Goal: Find specific page/section: Locate a particular part of the current website

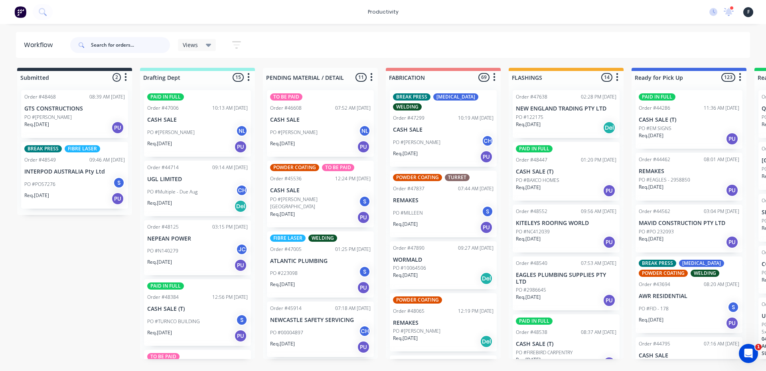
click at [101, 44] on input "text" at bounding box center [130, 45] width 79 height 16
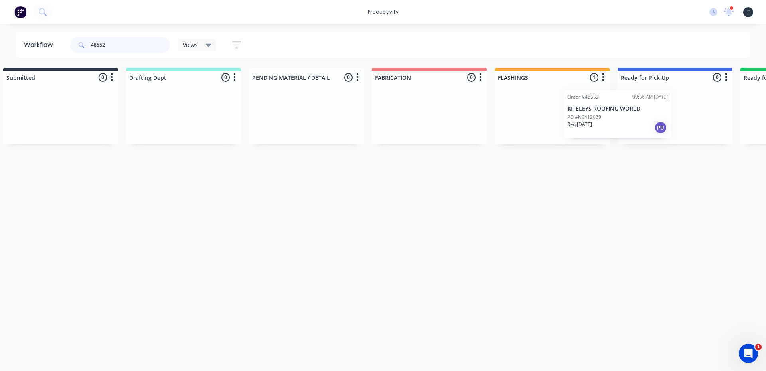
drag, startPoint x: 530, startPoint y: 125, endPoint x: 625, endPoint y: 125, distance: 95.4
click at [595, 125] on div "Order #48552 09:56 AM [DATE] KITELEYS ROOFING WORLD PO #NC412039 Req. [DATE] PU" at bounding box center [552, 114] width 115 height 61
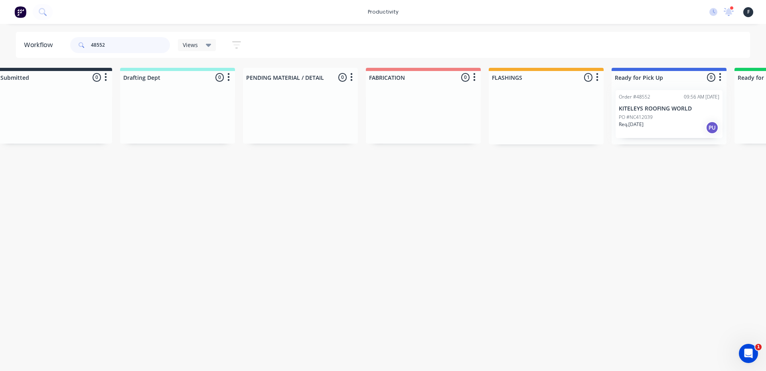
type input "48552"
click at [632, 124] on div at bounding box center [669, 114] width 115 height 61
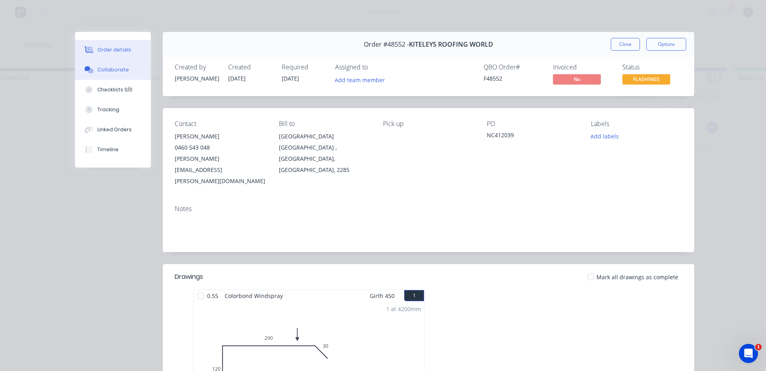
click at [103, 65] on button "Collaborate" at bounding box center [113, 70] width 76 height 20
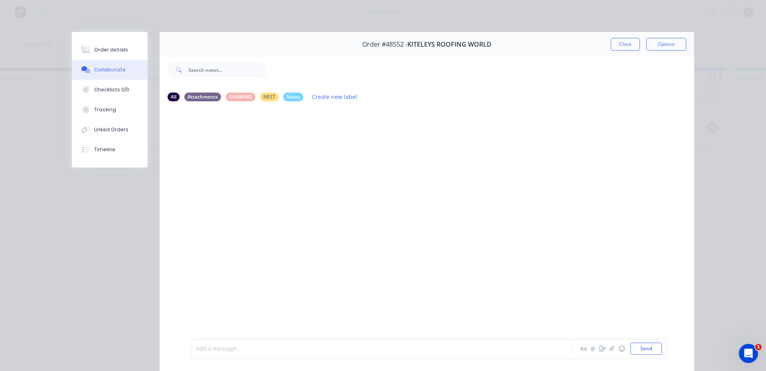
click at [246, 353] on div at bounding box center [370, 349] width 349 height 8
click at [630, 47] on button "Close" at bounding box center [625, 44] width 29 height 13
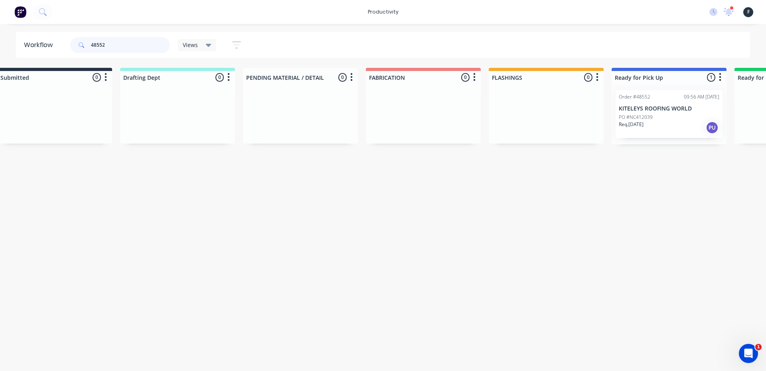
click at [112, 47] on input "48552" at bounding box center [130, 45] width 79 height 16
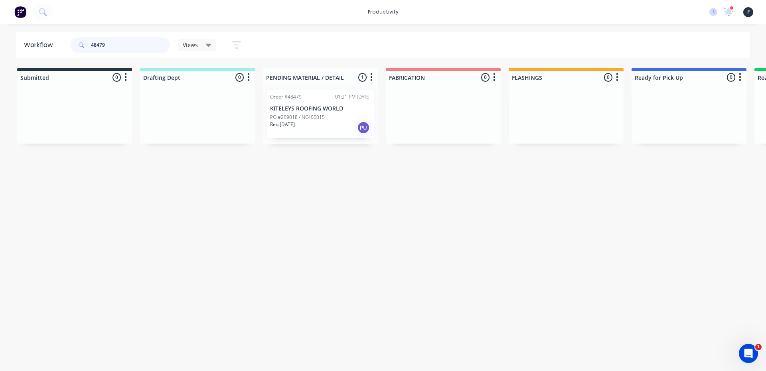
type input "48479"
click at [322, 123] on div "Req. [DATE] PU" at bounding box center [320, 128] width 101 height 14
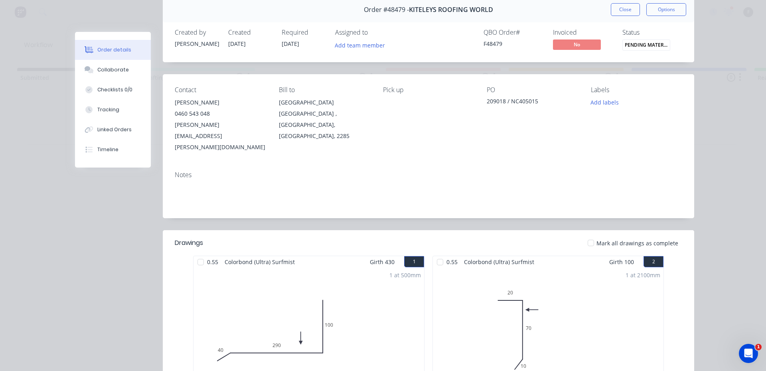
scroll to position [120, 0]
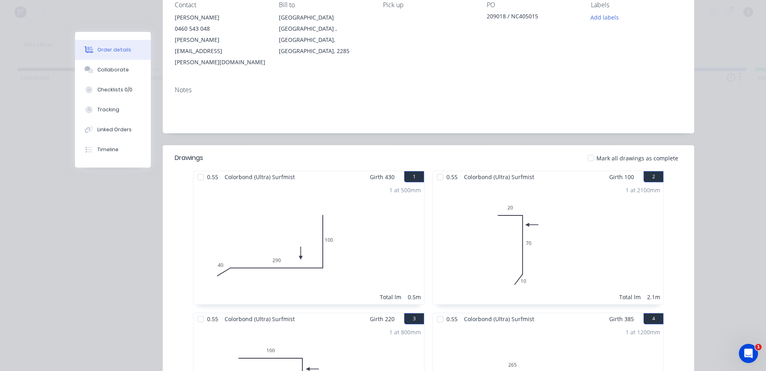
click at [199, 169] on div at bounding box center [201, 177] width 16 height 16
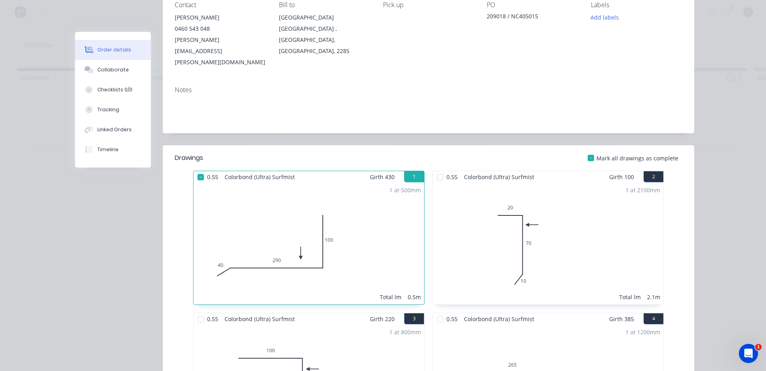
click at [446, 171] on span "0.55" at bounding box center [452, 177] width 18 height 12
click at [441, 169] on div at bounding box center [440, 177] width 16 height 16
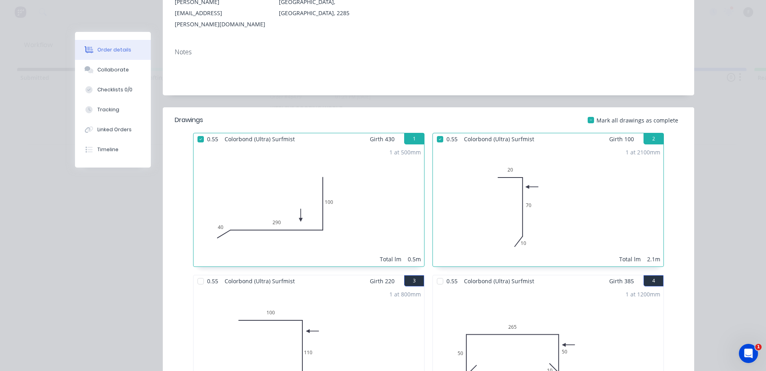
scroll to position [200, 0]
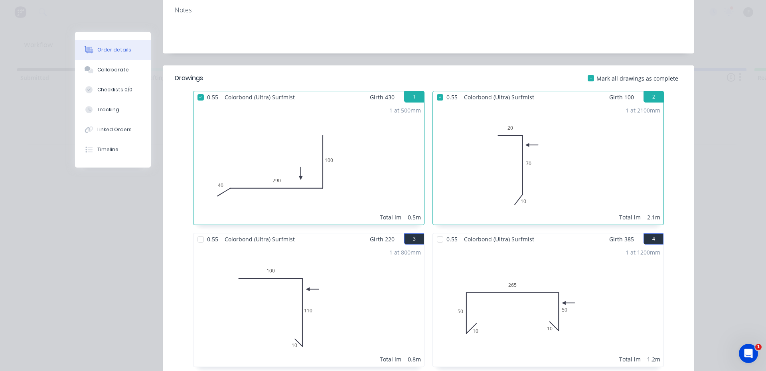
click at [199, 231] on div at bounding box center [201, 239] width 16 height 16
click at [435, 231] on div at bounding box center [440, 239] width 16 height 16
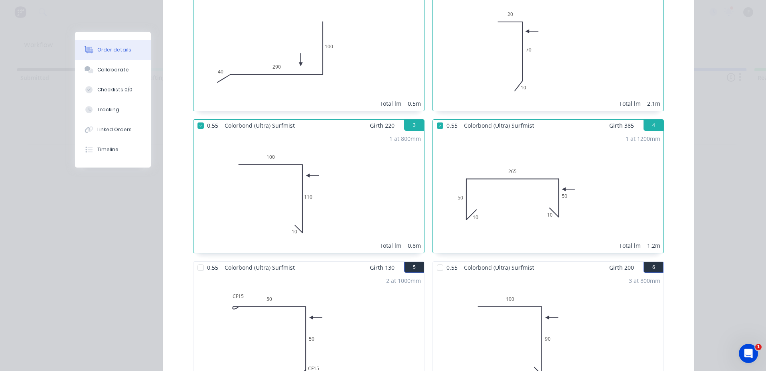
scroll to position [359, 0]
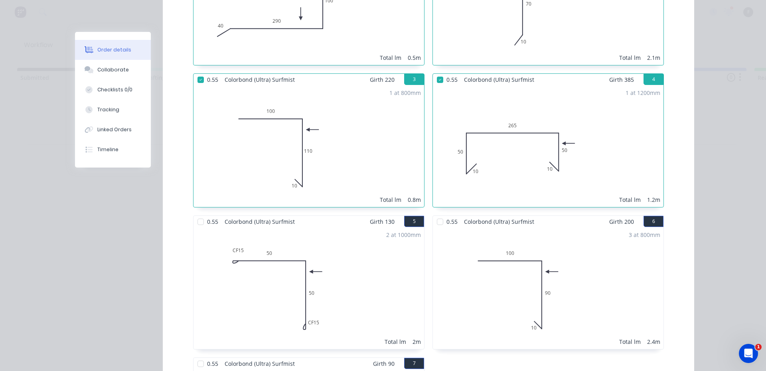
click at [435, 214] on div at bounding box center [440, 222] width 16 height 16
click at [199, 214] on div at bounding box center [201, 222] width 16 height 16
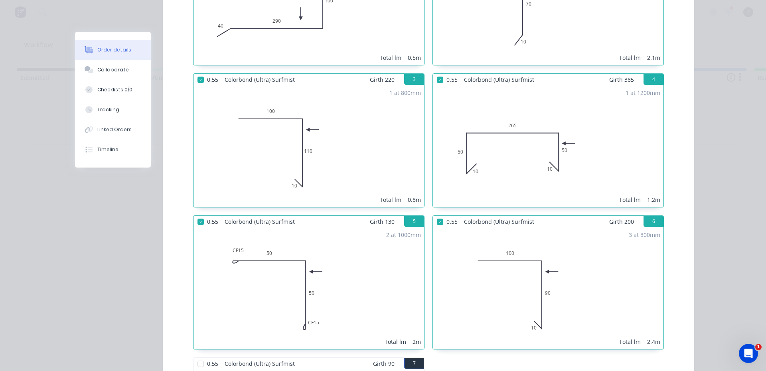
click at [200, 356] on div at bounding box center [201, 364] width 16 height 16
click at [97, 72] on div "Collaborate" at bounding box center [113, 69] width 32 height 7
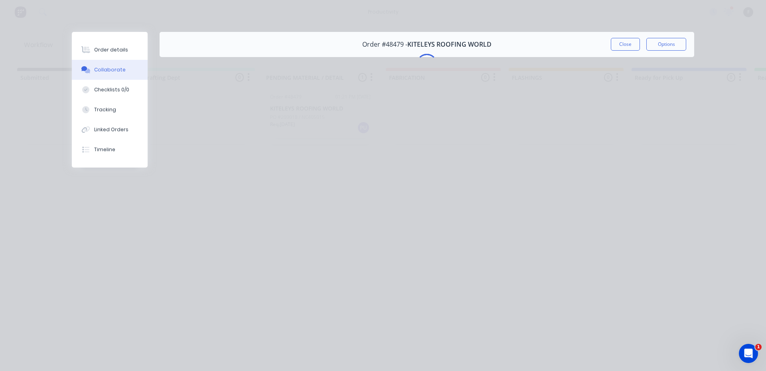
scroll to position [0, 0]
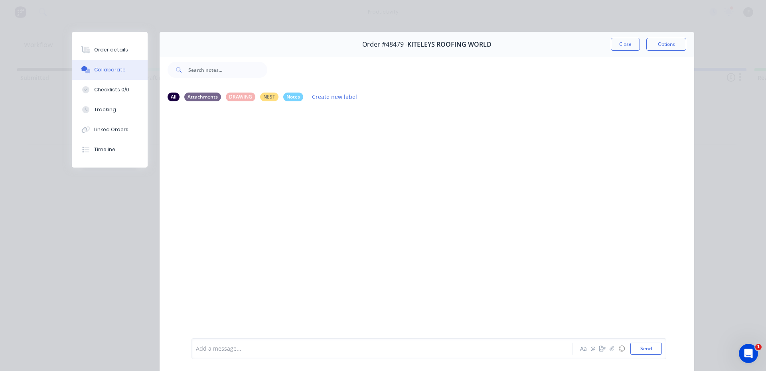
click at [231, 350] on div at bounding box center [370, 349] width 349 height 8
